Goal: Task Accomplishment & Management: Manage account settings

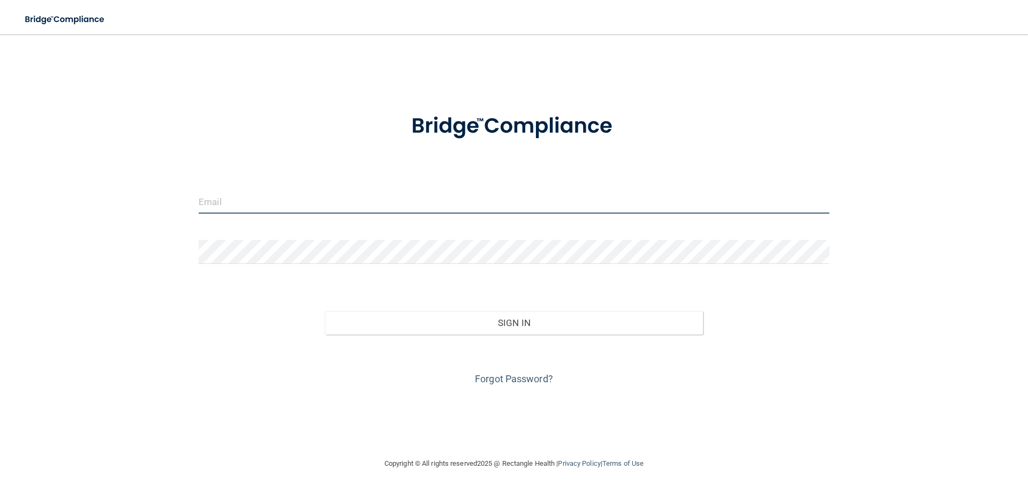
click at [259, 206] on input "email" at bounding box center [514, 202] width 631 height 24
type input "[EMAIL_ADDRESS][DOMAIN_NAME]"
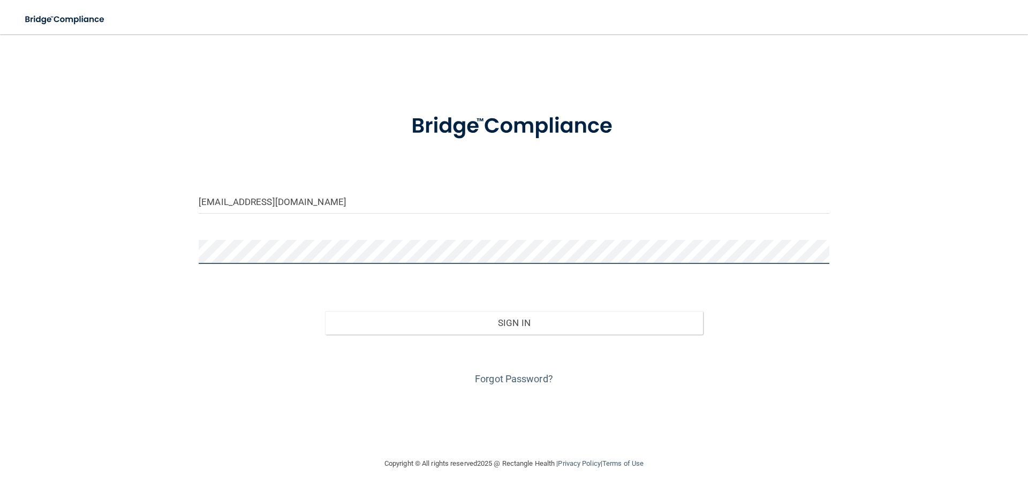
click at [325, 311] on button "Sign In" at bounding box center [514, 323] width 379 height 24
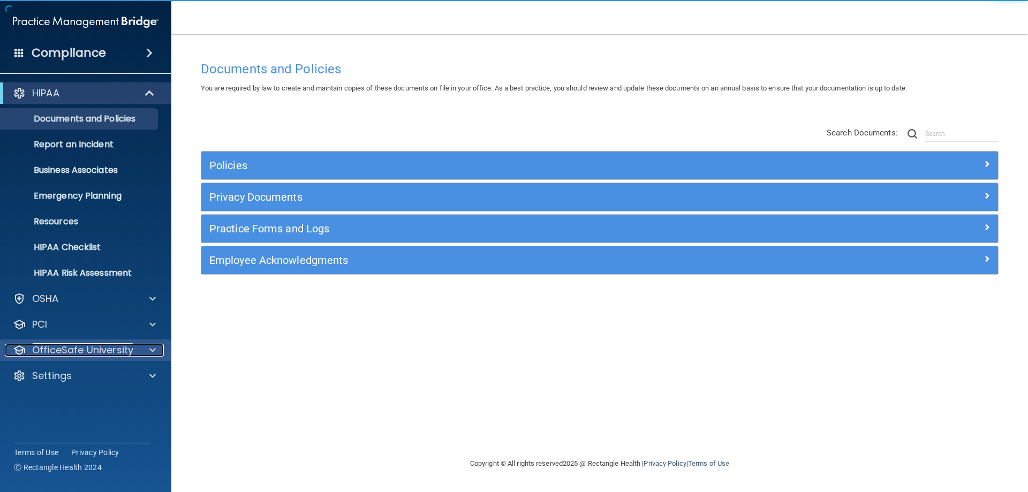
click at [145, 352] on div at bounding box center [151, 350] width 27 height 13
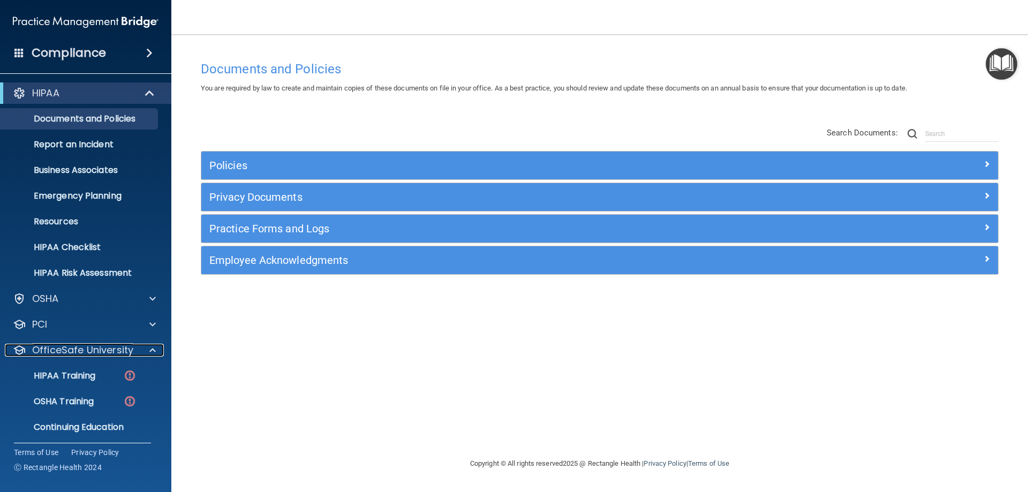
scroll to position [29, 0]
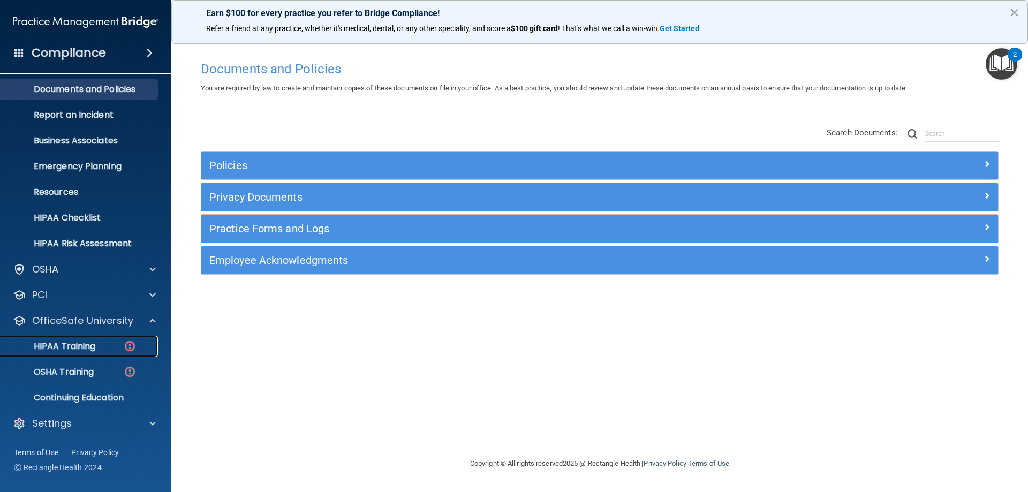
click at [76, 350] on p "HIPAA Training" at bounding box center [51, 346] width 88 height 11
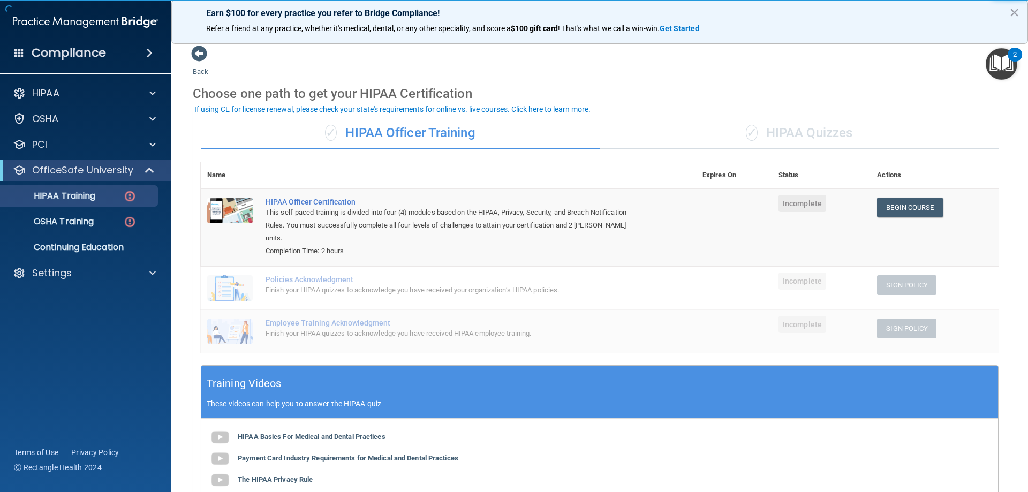
click at [125, 285] on div "HIPAA Documents and Policies Report an Incident Business Associates Emergency P…" at bounding box center [86, 185] width 172 height 214
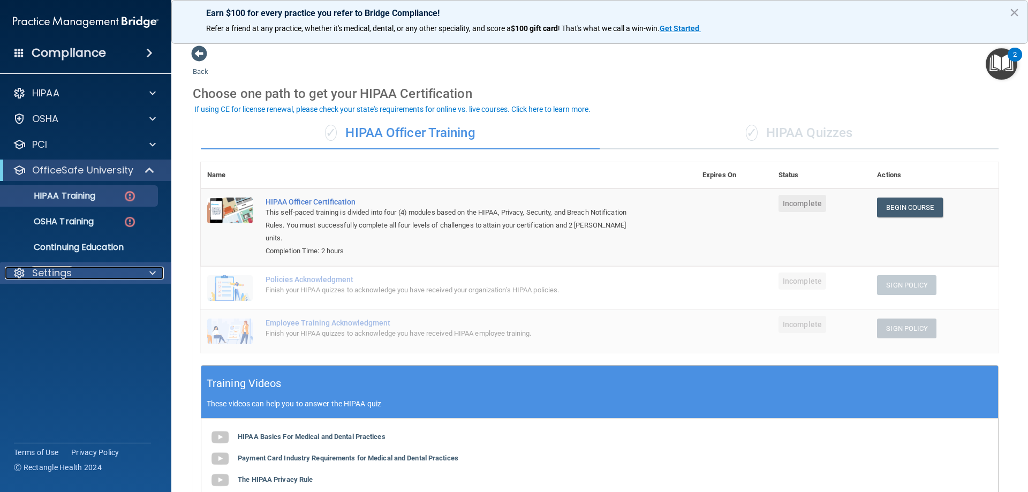
click at [129, 269] on div "Settings" at bounding box center [71, 273] width 133 height 13
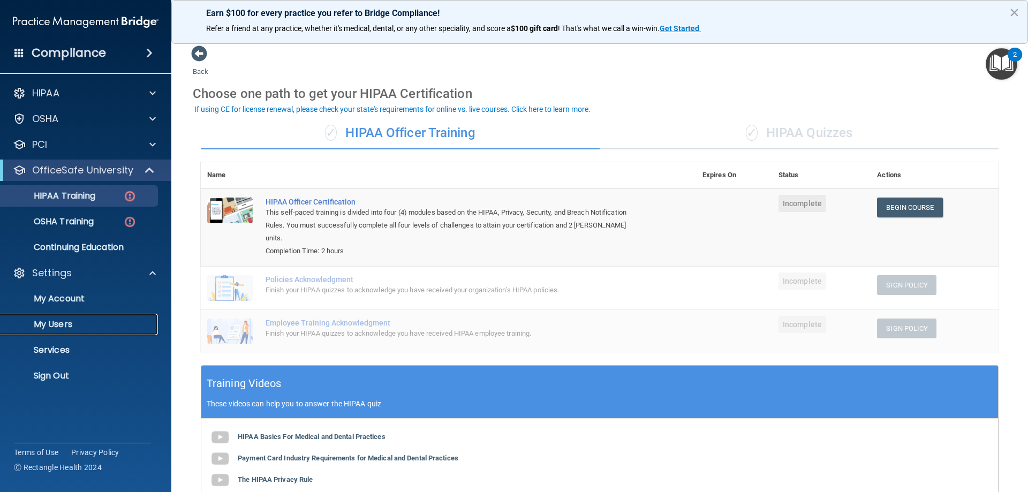
click at [56, 314] on link "My Users" at bounding box center [73, 324] width 169 height 21
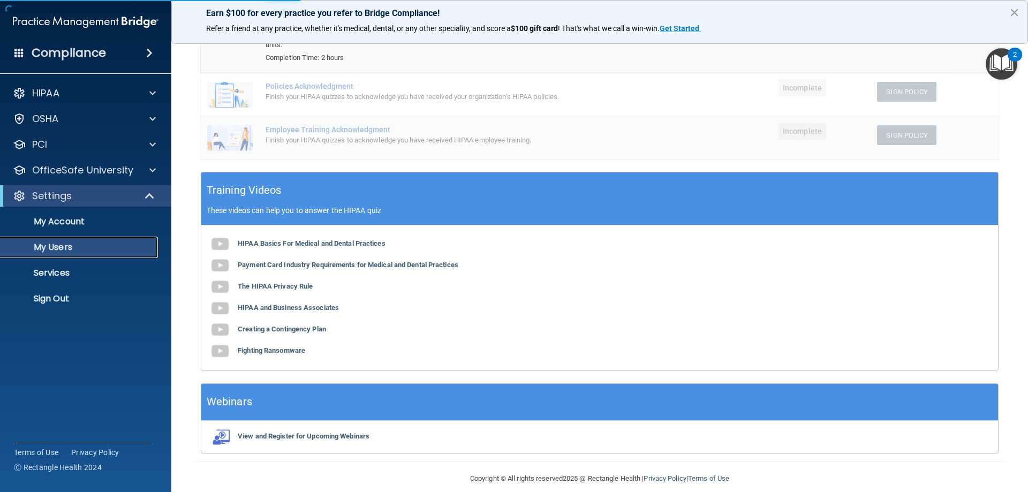
select select "20"
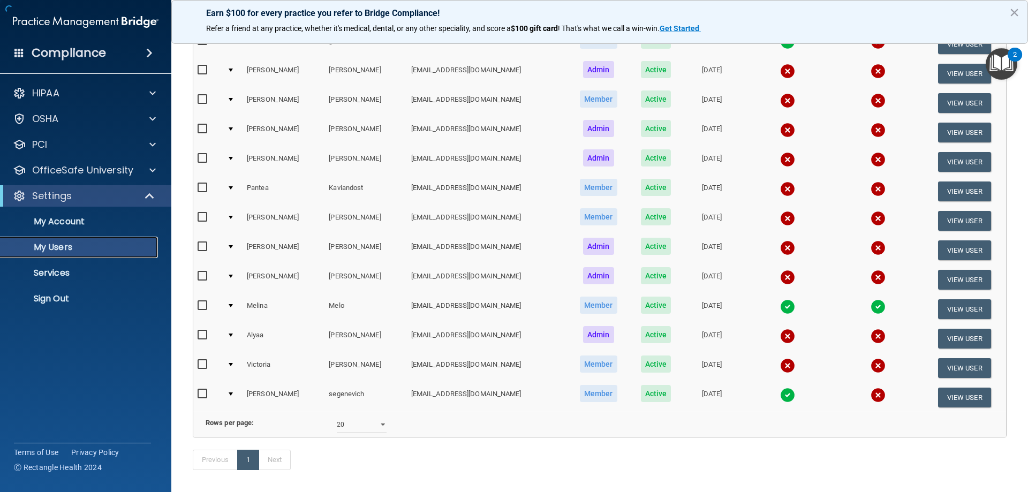
scroll to position [247, 0]
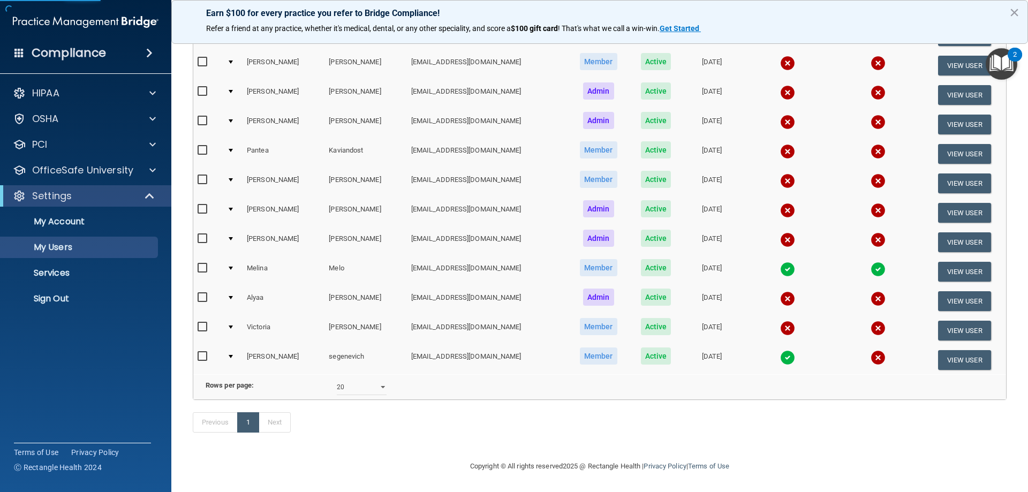
click at [325, 345] on td "segenevich" at bounding box center [366, 359] width 82 height 29
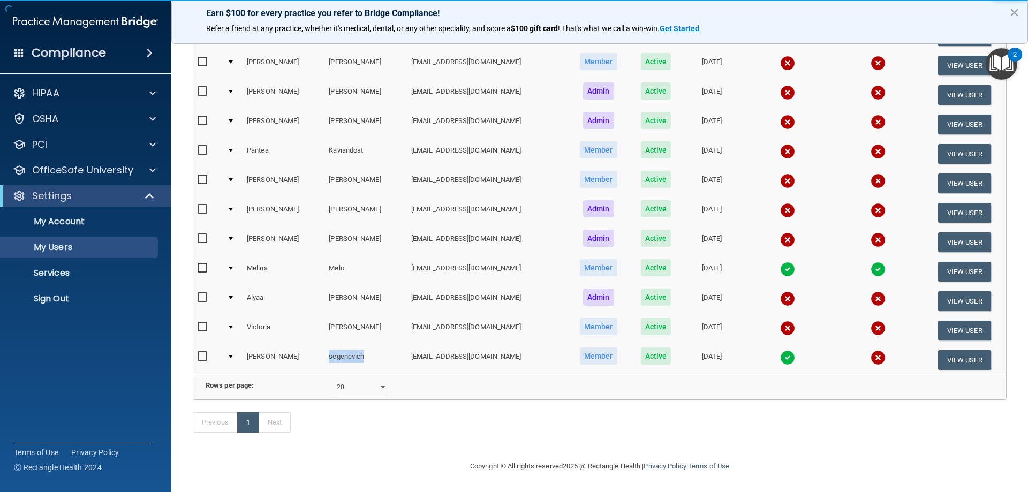
click at [325, 345] on td "segenevich" at bounding box center [366, 359] width 82 height 29
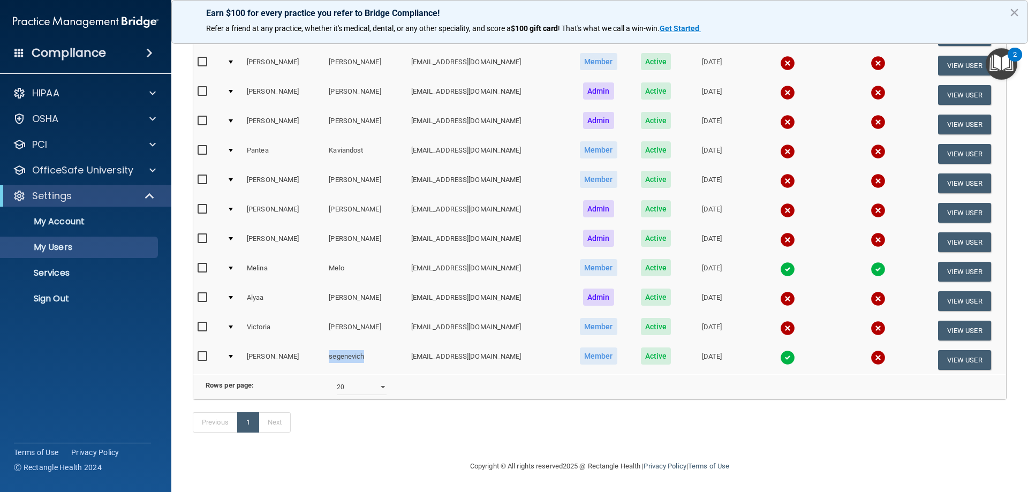
copy td "segenevich"
